Goal: Navigation & Orientation: Find specific page/section

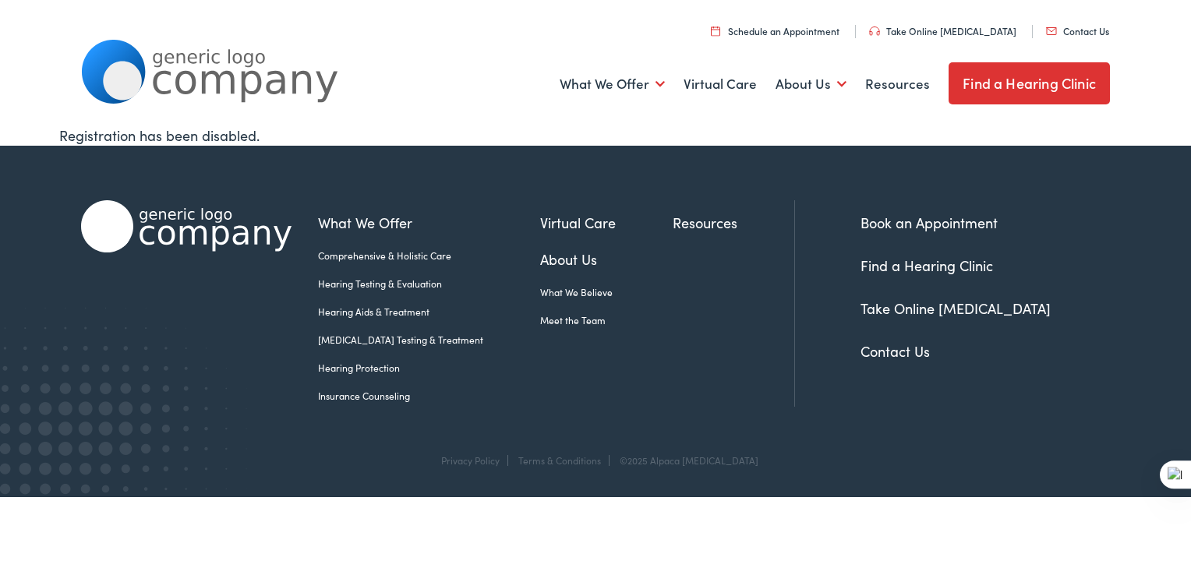
click at [976, 96] on link "Find a Hearing Clinic" at bounding box center [1029, 83] width 161 height 42
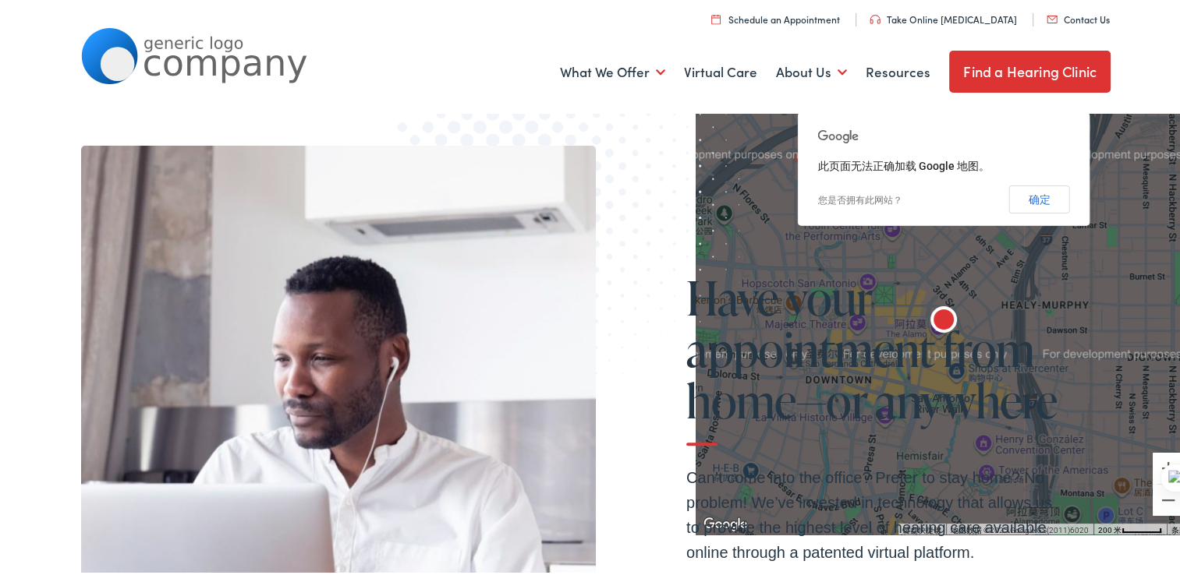
scroll to position [858, 0]
